Goal: Task Accomplishment & Management: Manage account settings

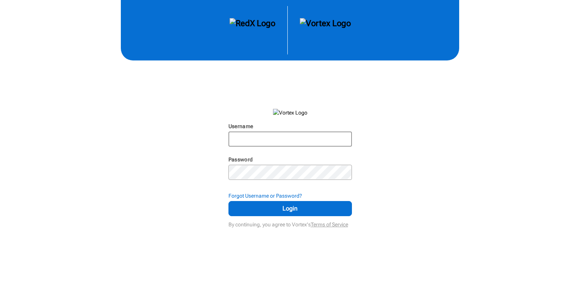
click at [307, 141] on input "Username" at bounding box center [290, 139] width 122 height 14
type input "[PERSON_NAME][EMAIL_ADDRESS][DOMAIN_NAME]"
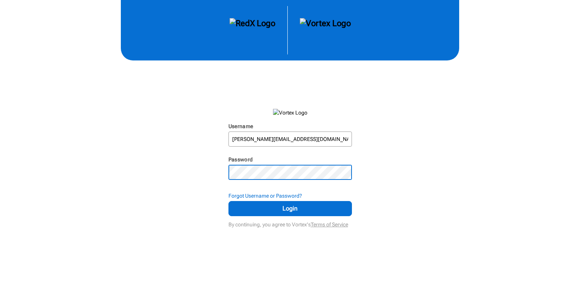
click at [228, 201] on button "Login" at bounding box center [289, 208] width 123 height 15
